Goal: Find specific page/section: Find specific page/section

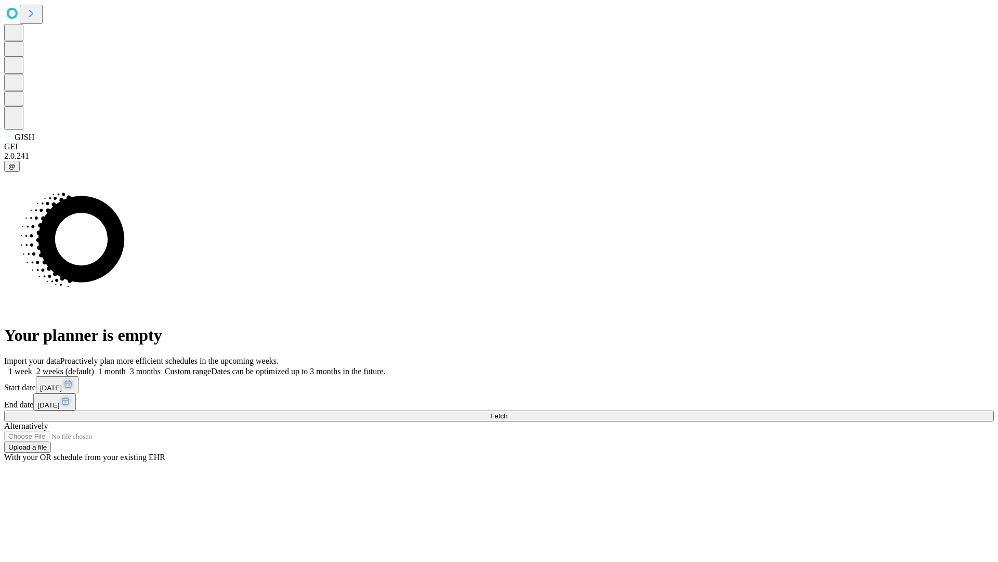
click at [508, 412] on span "Fetch" at bounding box center [498, 416] width 17 height 8
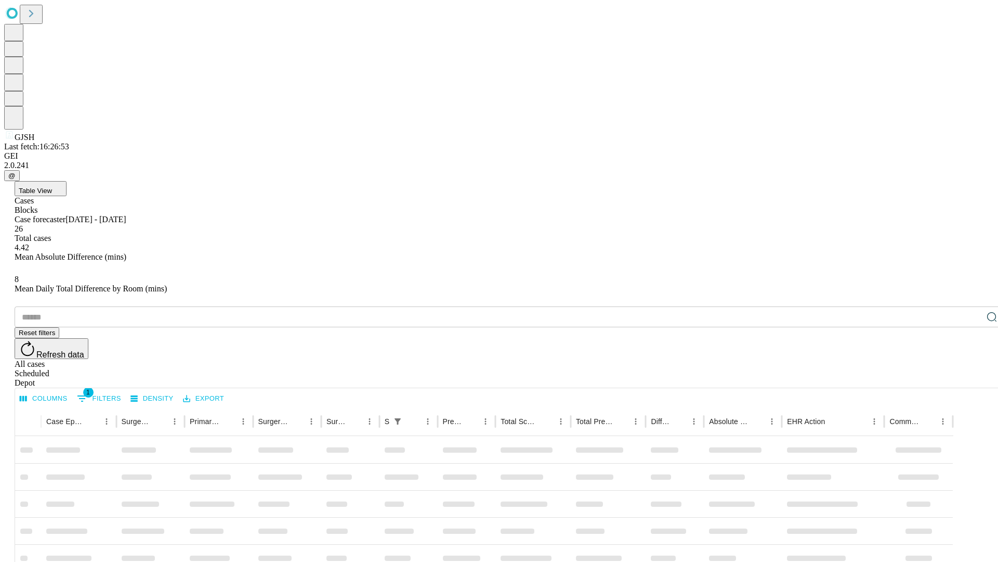
click at [971, 378] on div "Depot" at bounding box center [510, 382] width 990 height 9
